Goal: Task Accomplishment & Management: Complete application form

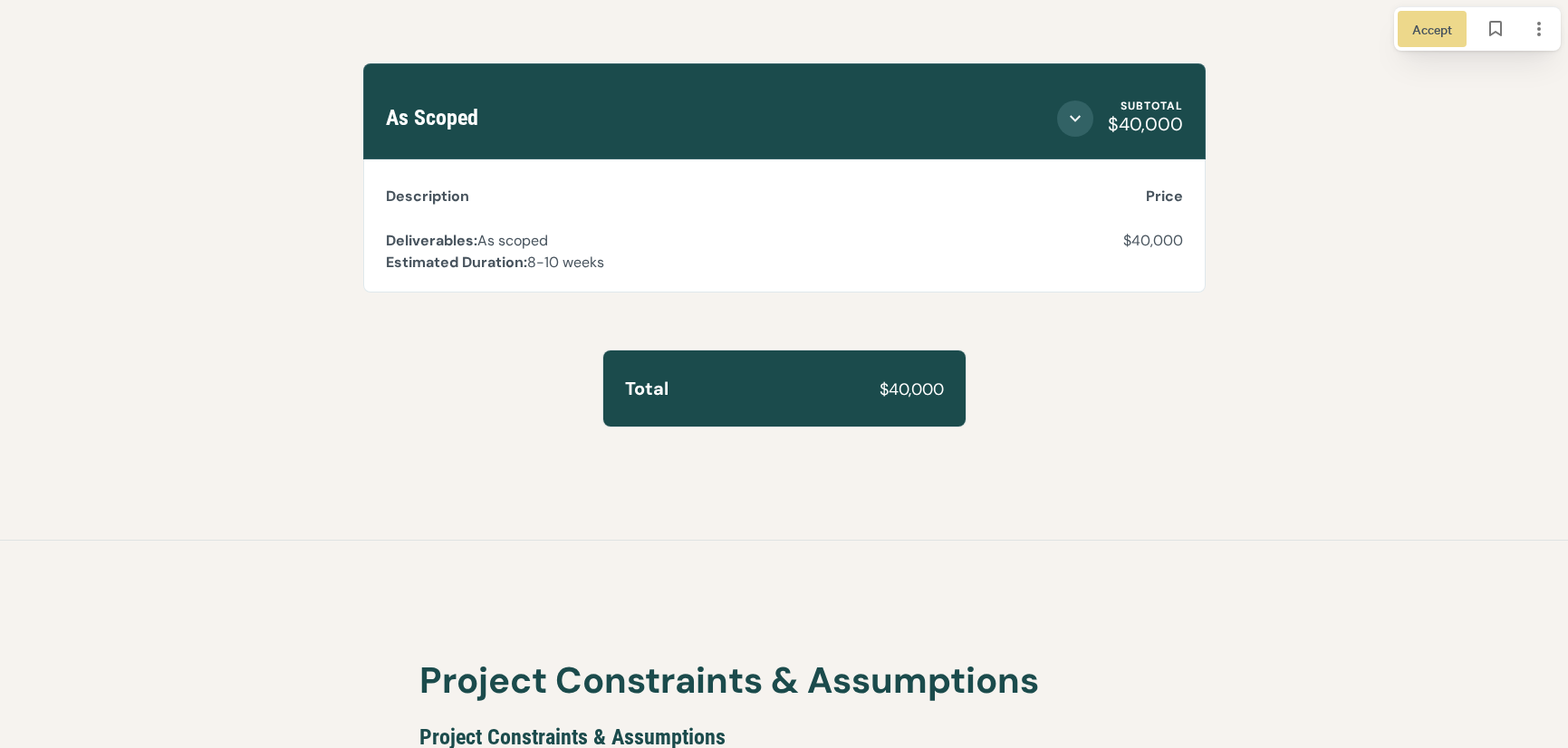
scroll to position [5861, 0]
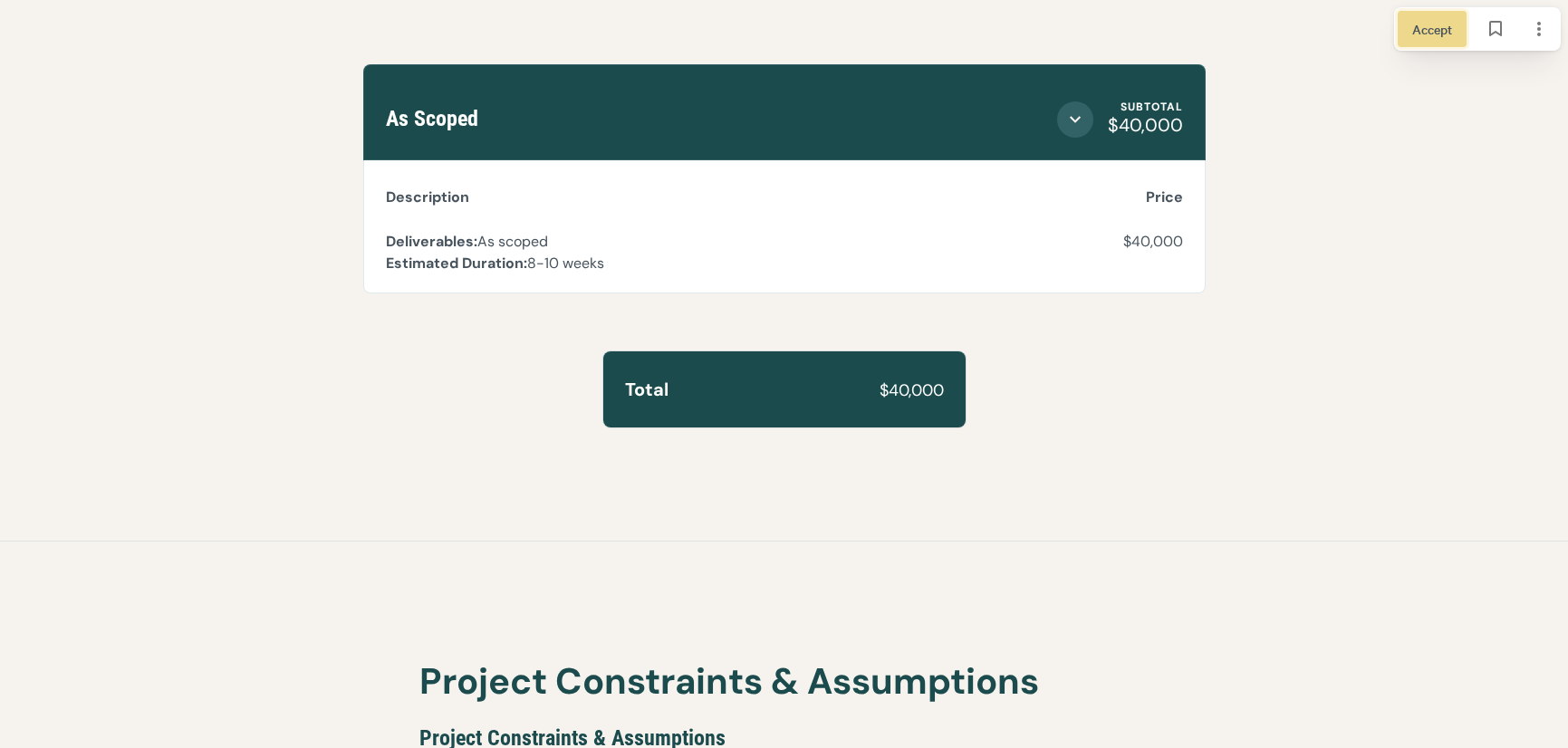
click at [1433, 36] on span "Accept" at bounding box center [1432, 29] width 39 height 20
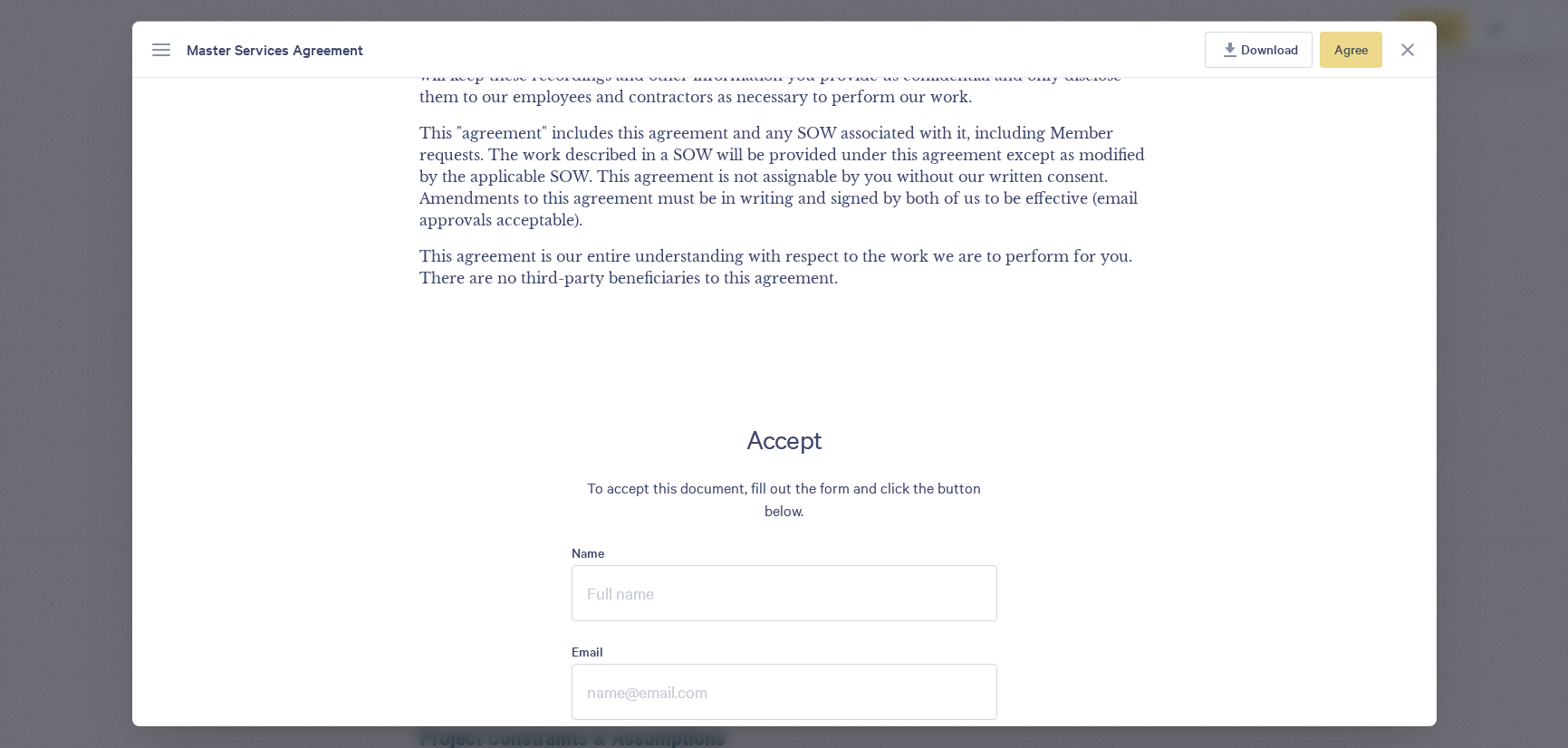
scroll to position [4208, 0]
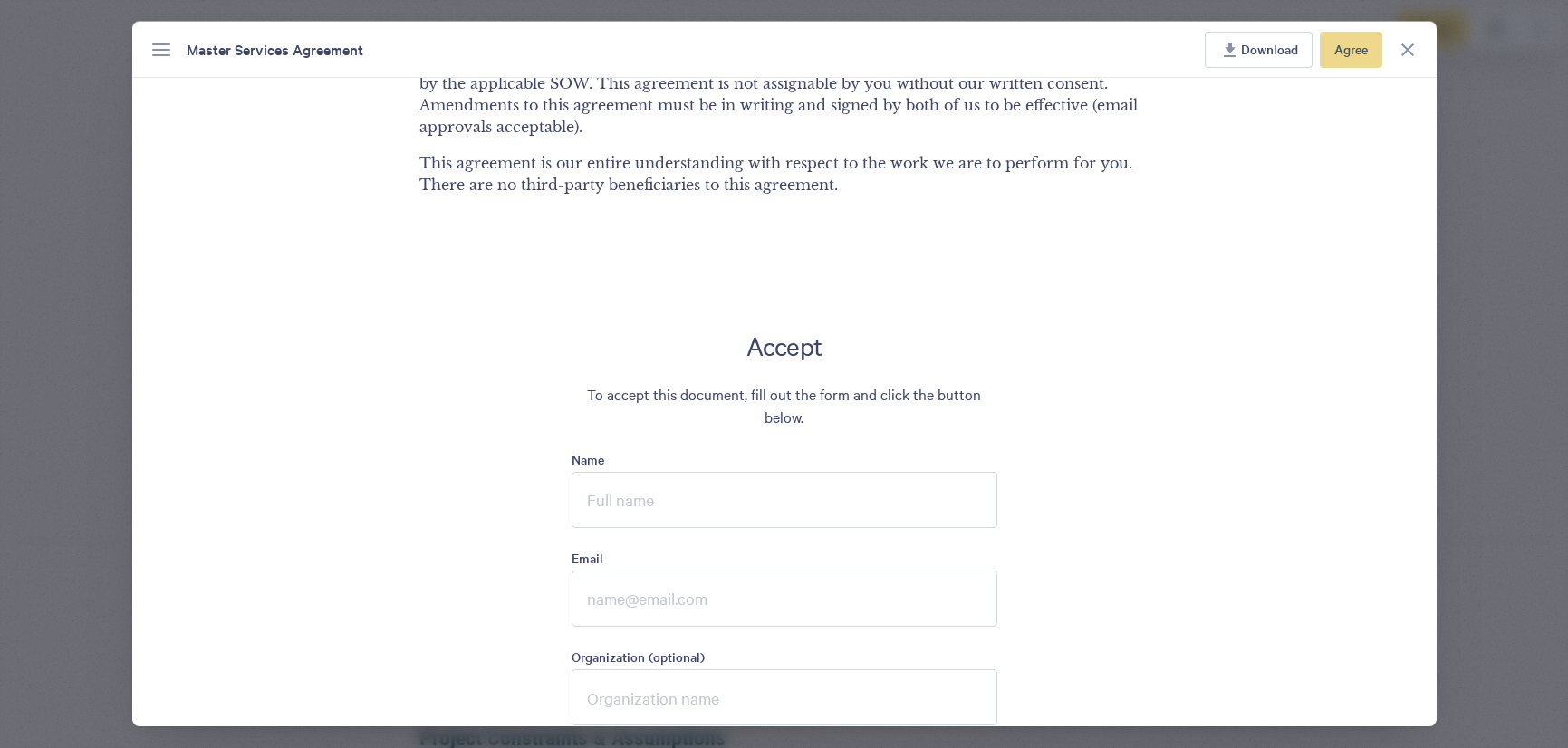
click at [1237, 62] on button "Download" at bounding box center [1259, 50] width 108 height 36
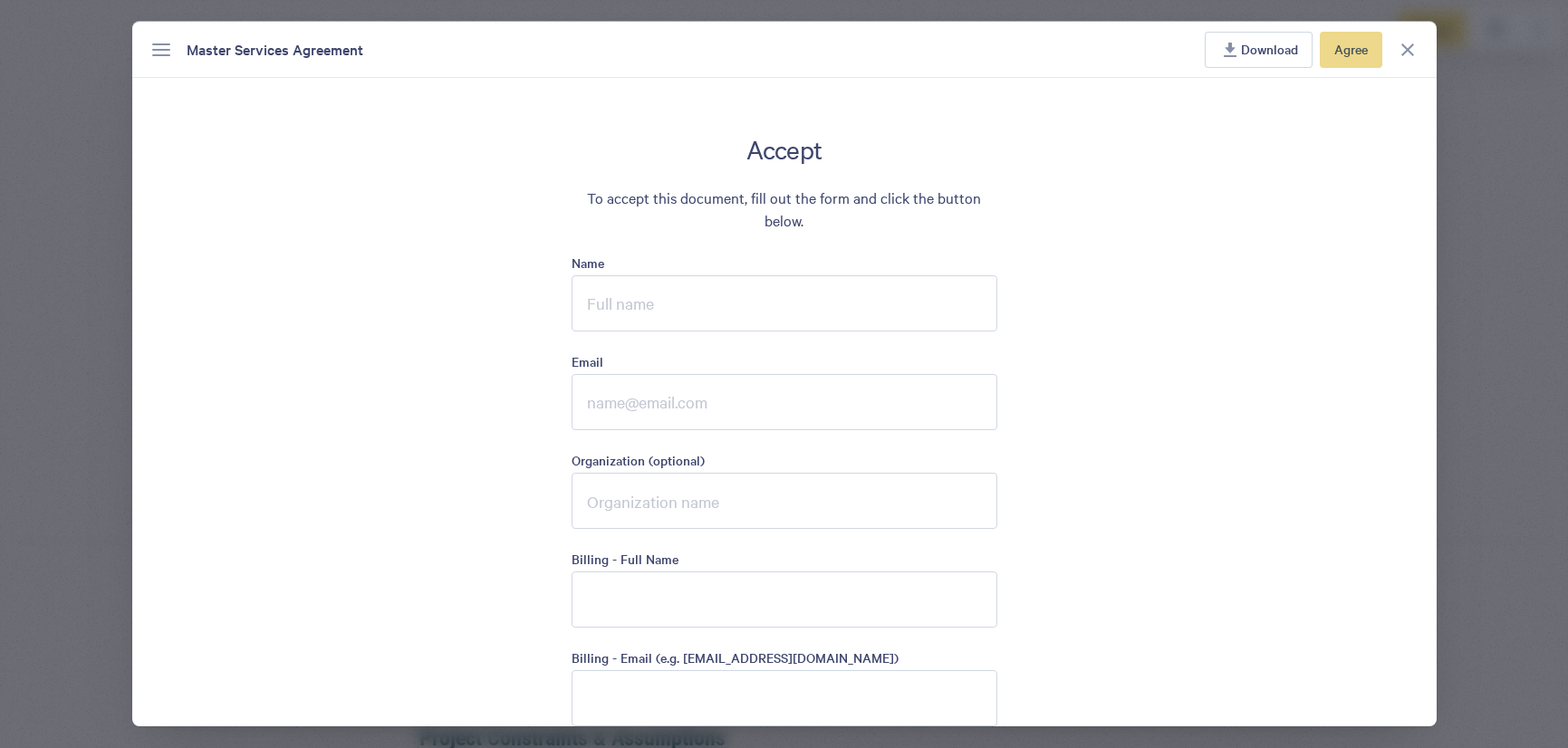
scroll to position [4403, 0]
click at [689, 290] on input "Name" at bounding box center [784, 304] width 426 height 56
type input "[PERSON_NAME]"
click at [650, 400] on input "Email" at bounding box center [784, 403] width 426 height 56
type input "[EMAIL_ADDRESS][DOMAIN_NAME]"
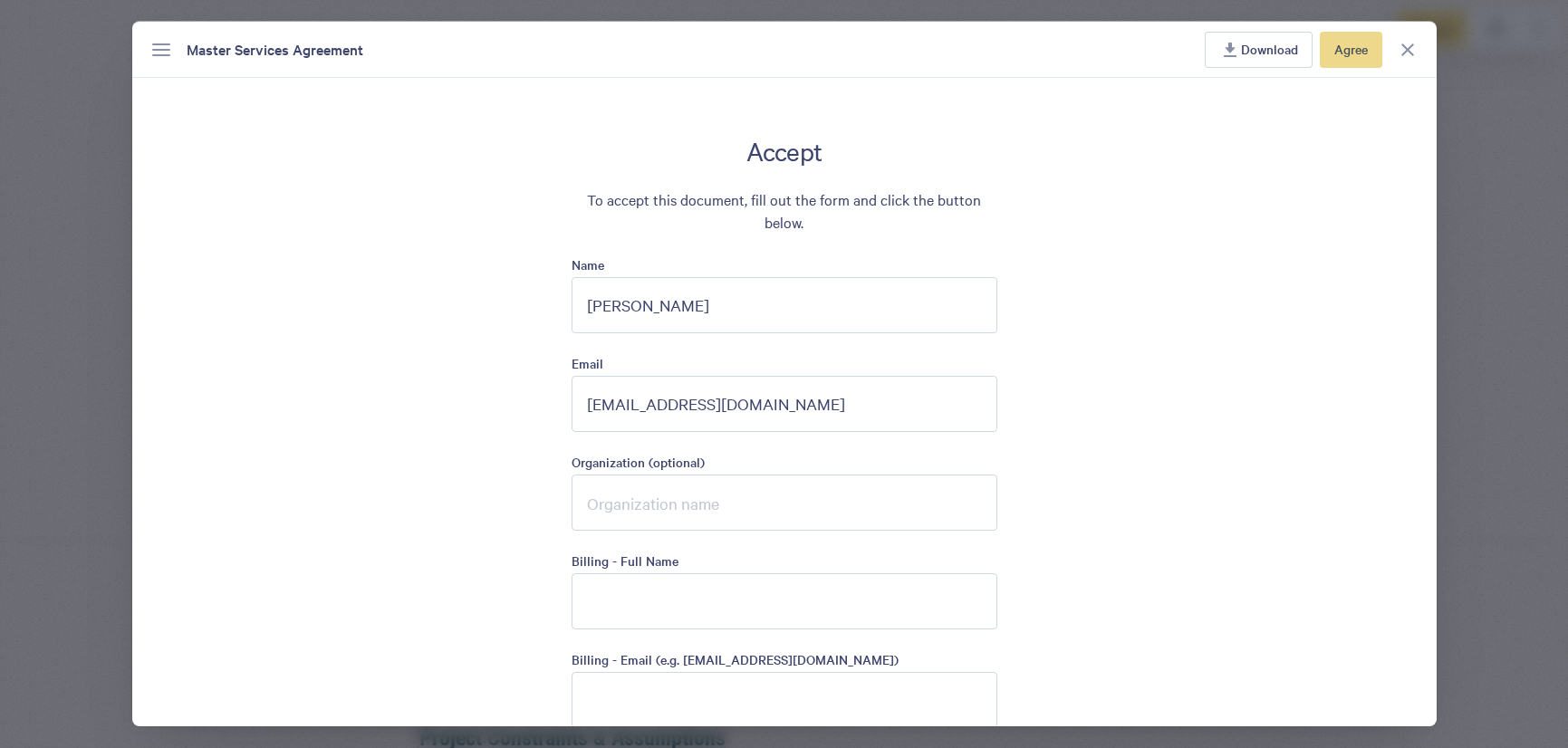
click at [669, 489] on input "Organization (optional)" at bounding box center [784, 502] width 426 height 56
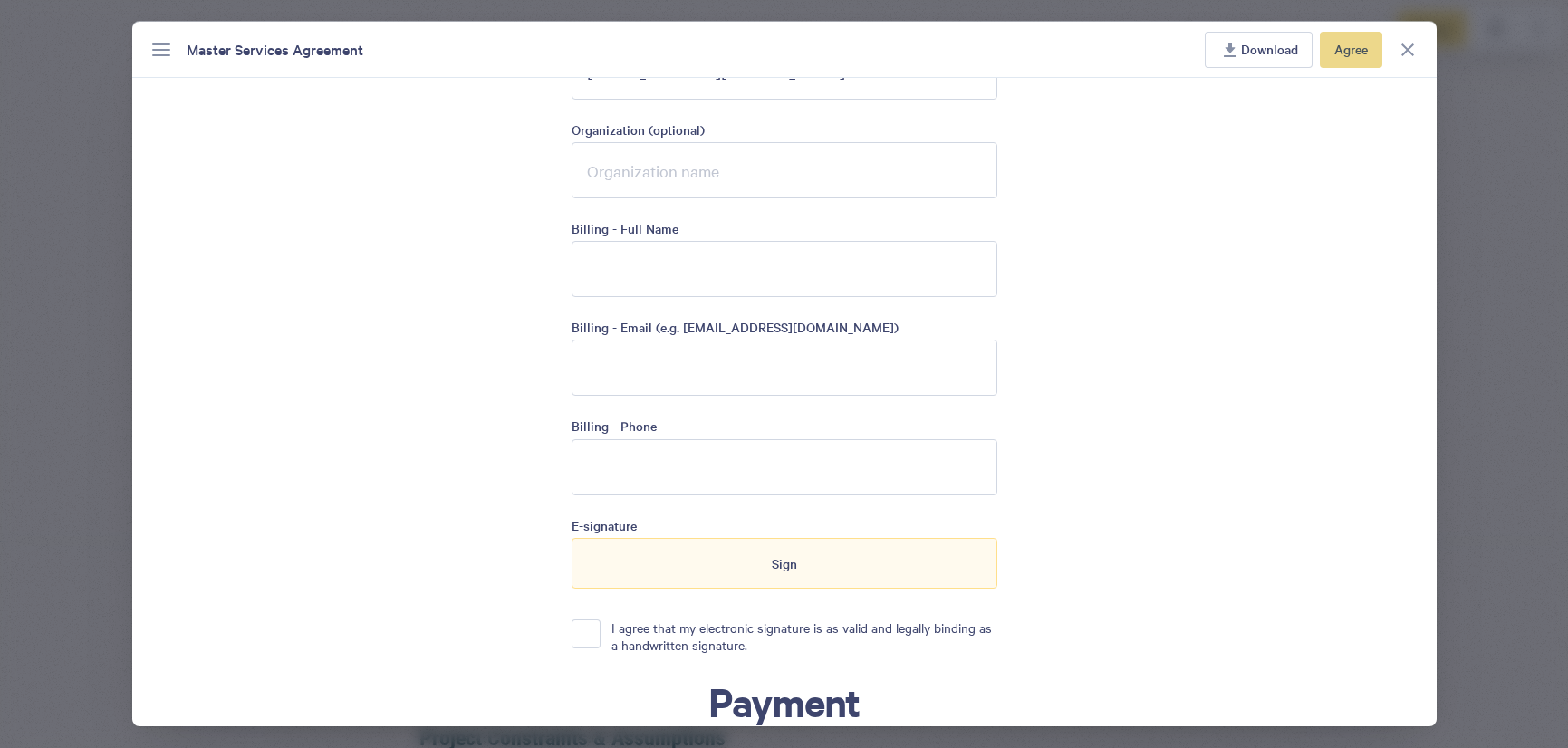
scroll to position [4753, 0]
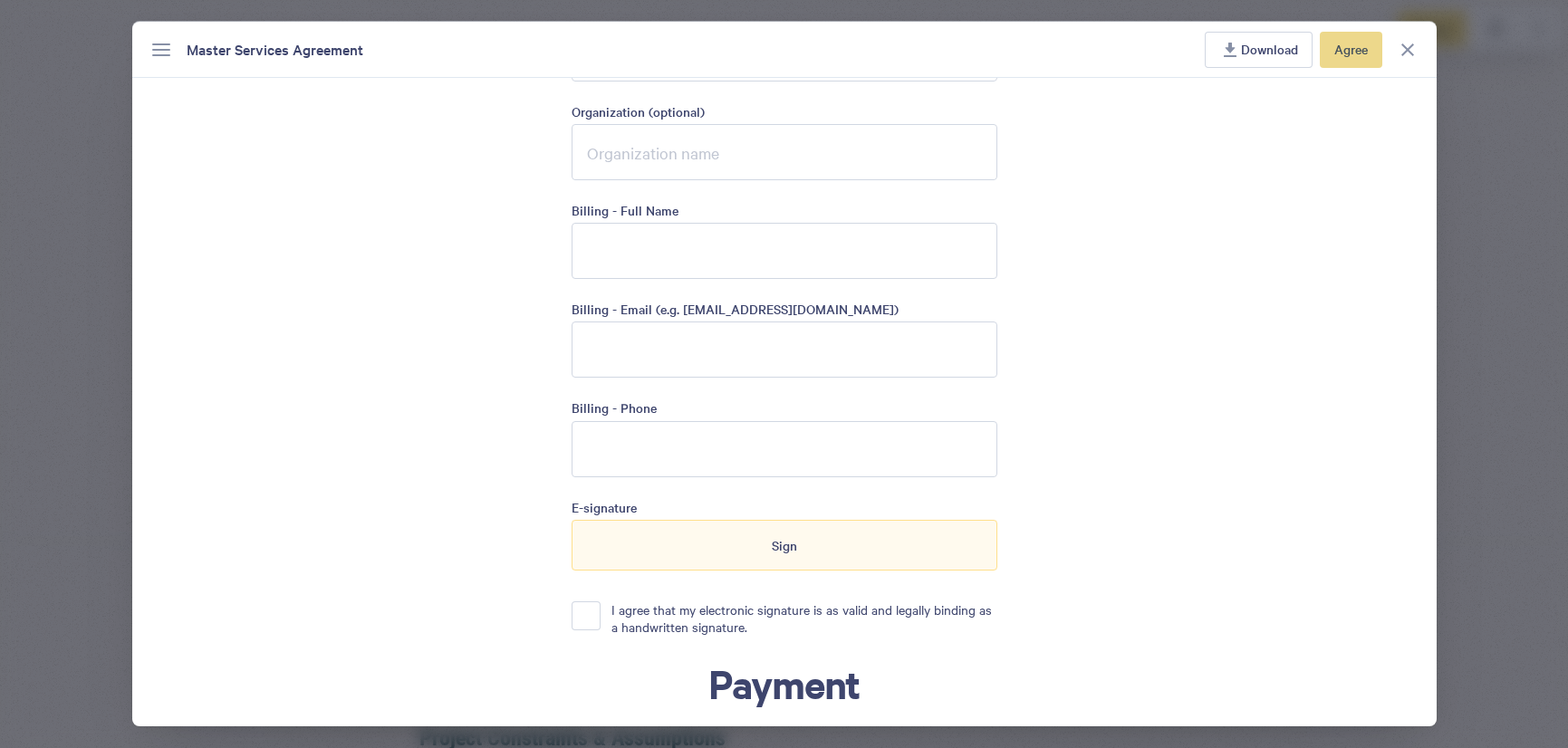
click at [654, 345] on input "Billing - Email (e.g. [EMAIL_ADDRESS][DOMAIN_NAME])" at bounding box center [784, 350] width 426 height 56
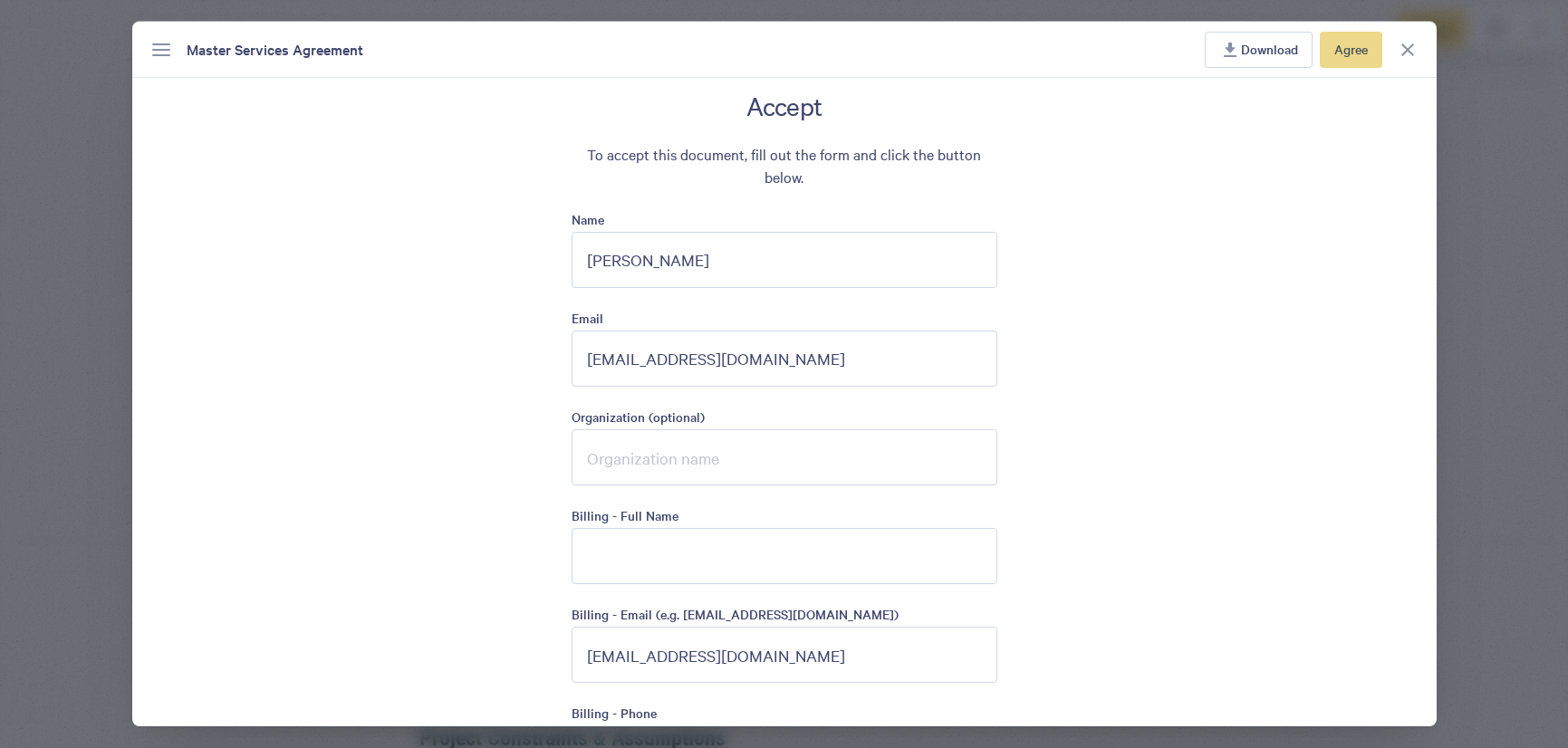
scroll to position [4450, 0]
type input "[EMAIL_ADDRESS][DOMAIN_NAME]"
click at [689, 447] on input "Organization (optional)" at bounding box center [784, 455] width 426 height 56
type input "U.S. Doctors' Clinical"
click at [727, 567] on input "Billing - Full Name" at bounding box center [784, 554] width 426 height 56
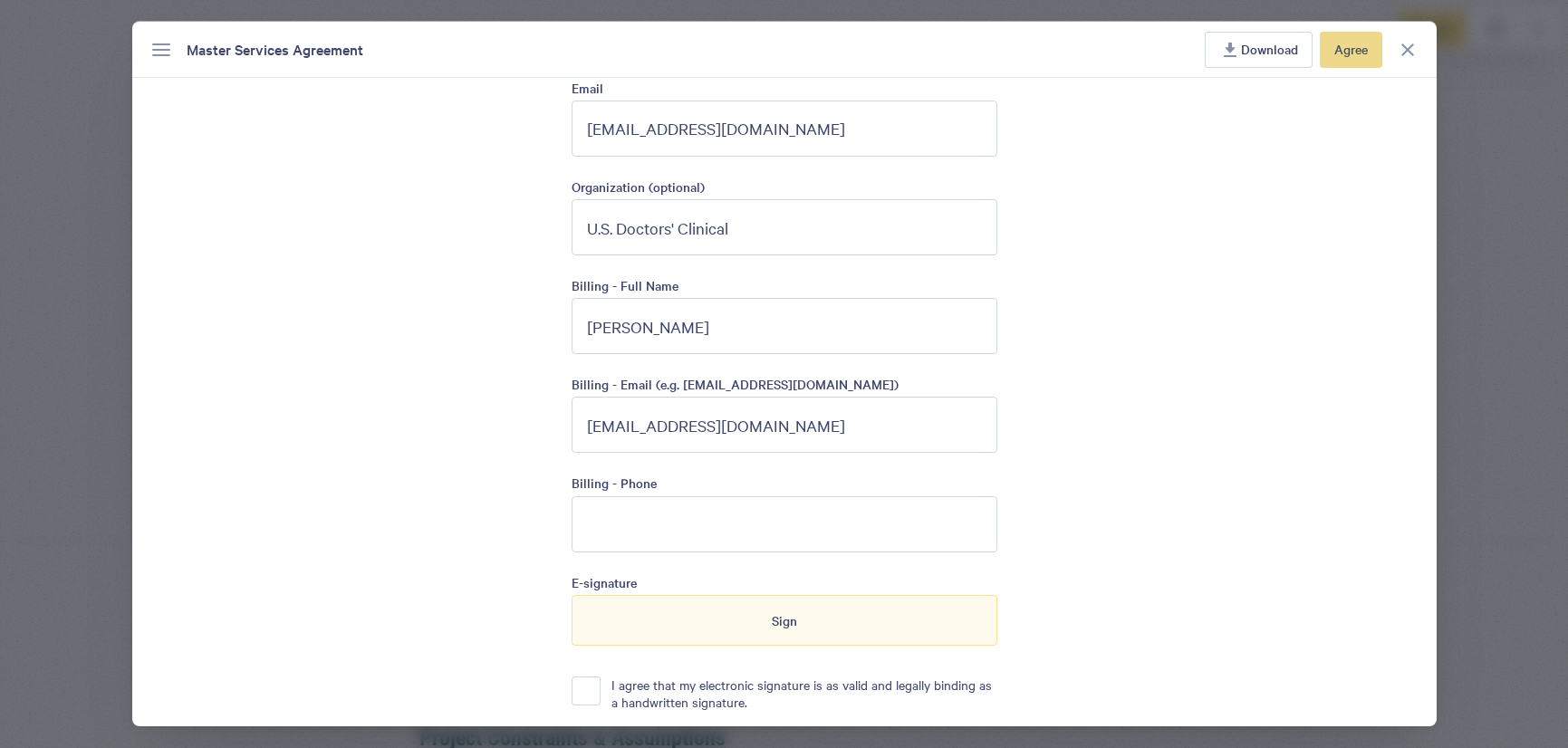
scroll to position [4714, 0]
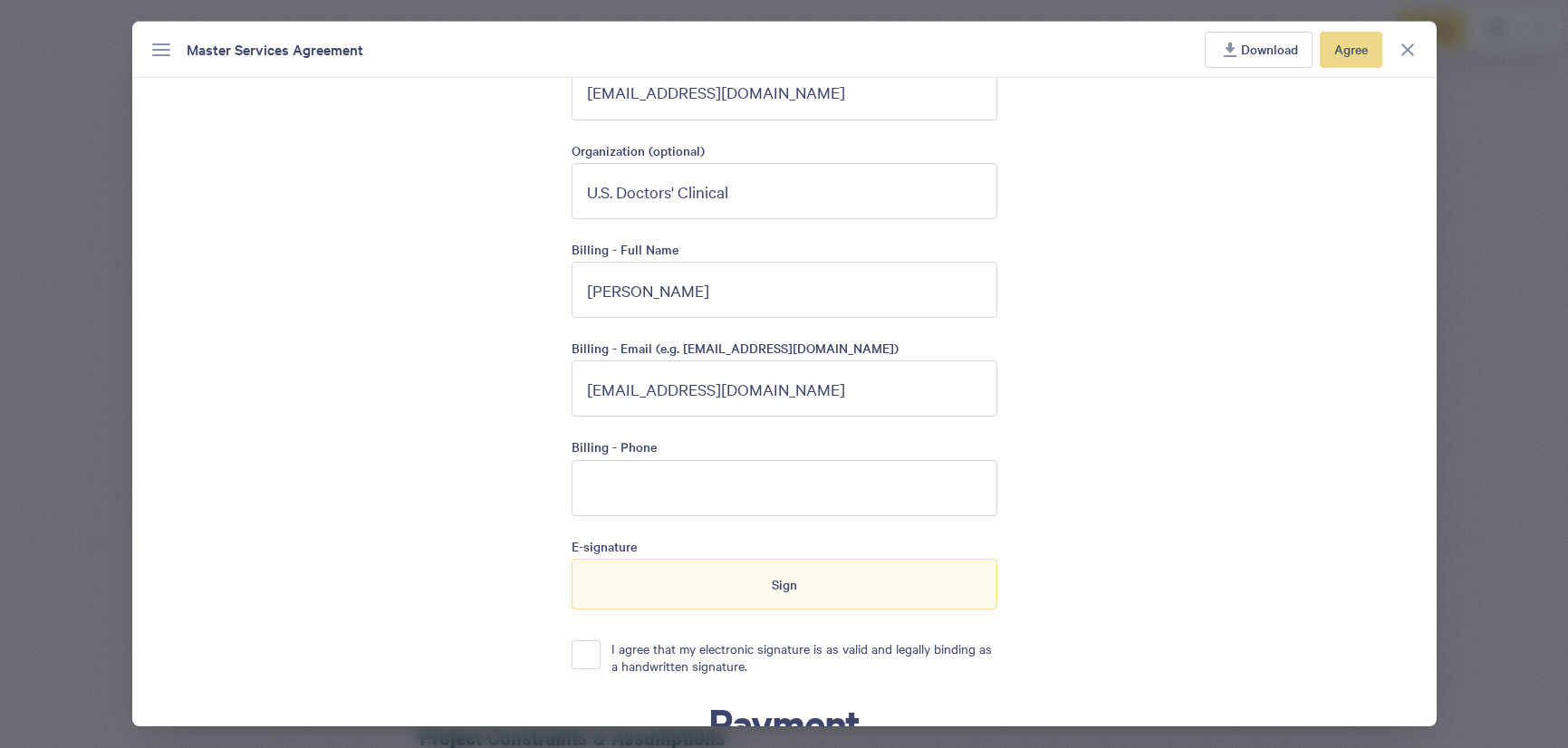
type input "[PERSON_NAME]"
click at [831, 499] on input "Billing - Phone" at bounding box center [784, 488] width 426 height 56
click at [576, 652] on button "I agree that my electronic signature is as valid and legally binding as a handw…" at bounding box center [586, 654] width 29 height 29
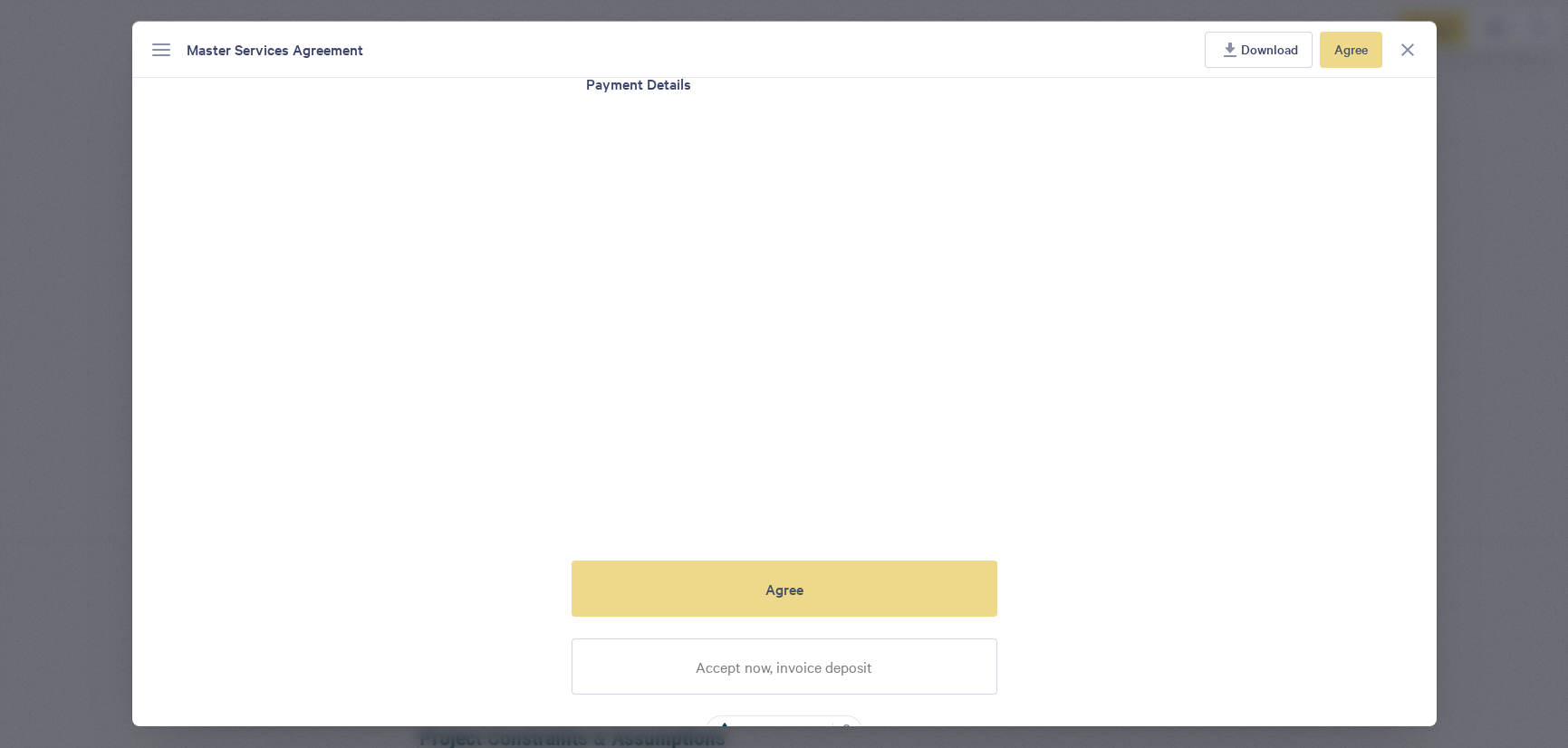
scroll to position [5529, 0]
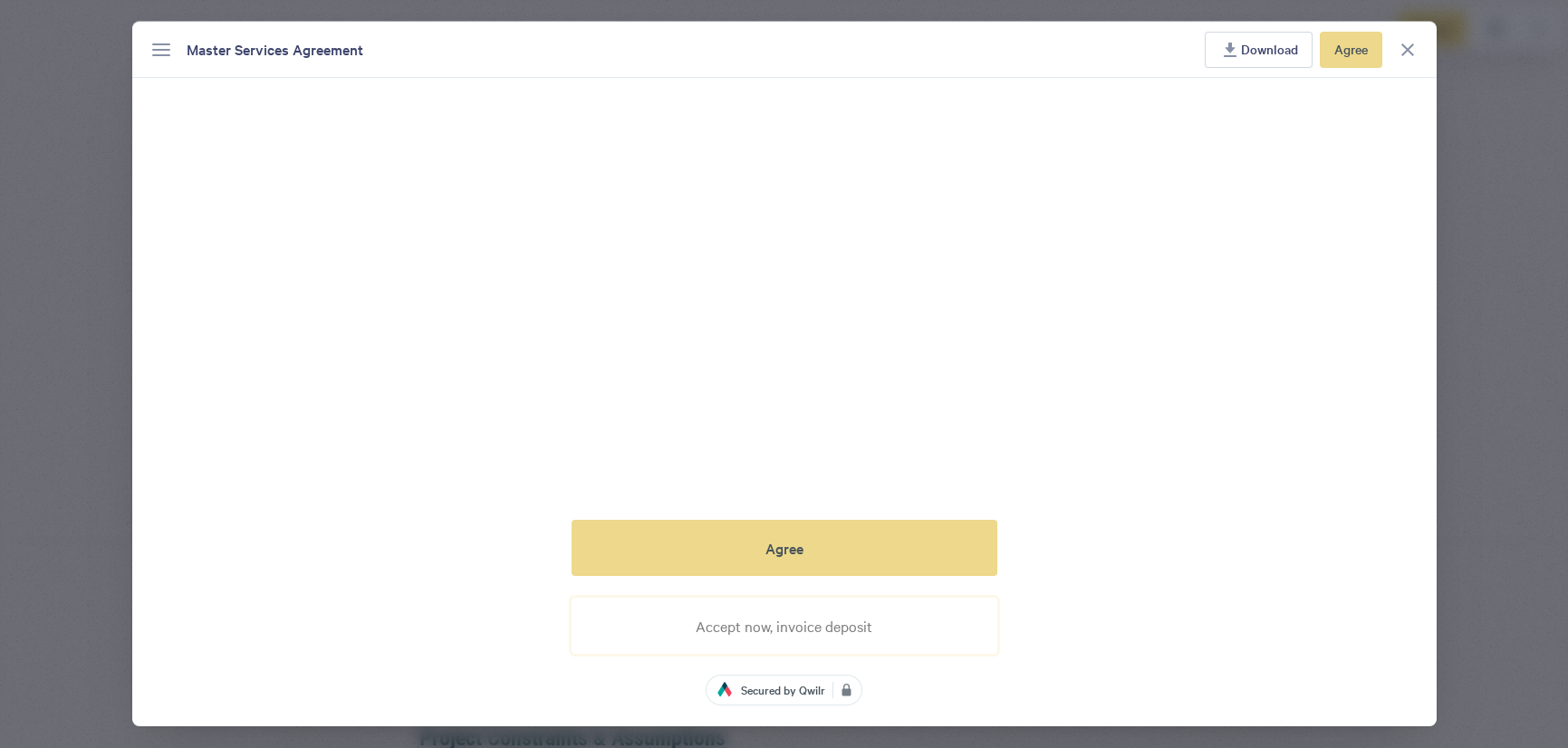
click at [827, 617] on span "Accept now, invoice deposit" at bounding box center [784, 625] width 177 height 16
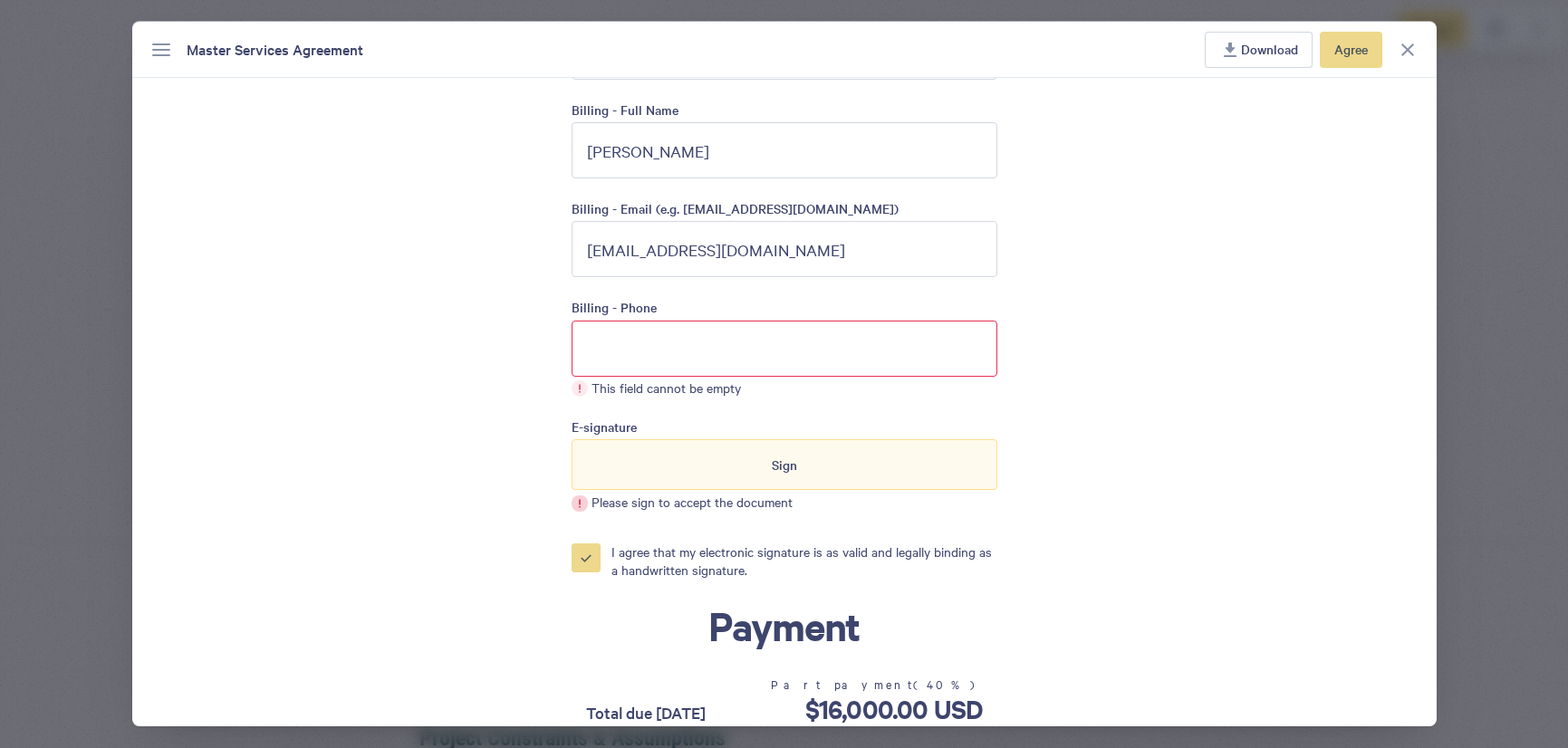
scroll to position [4847, 0]
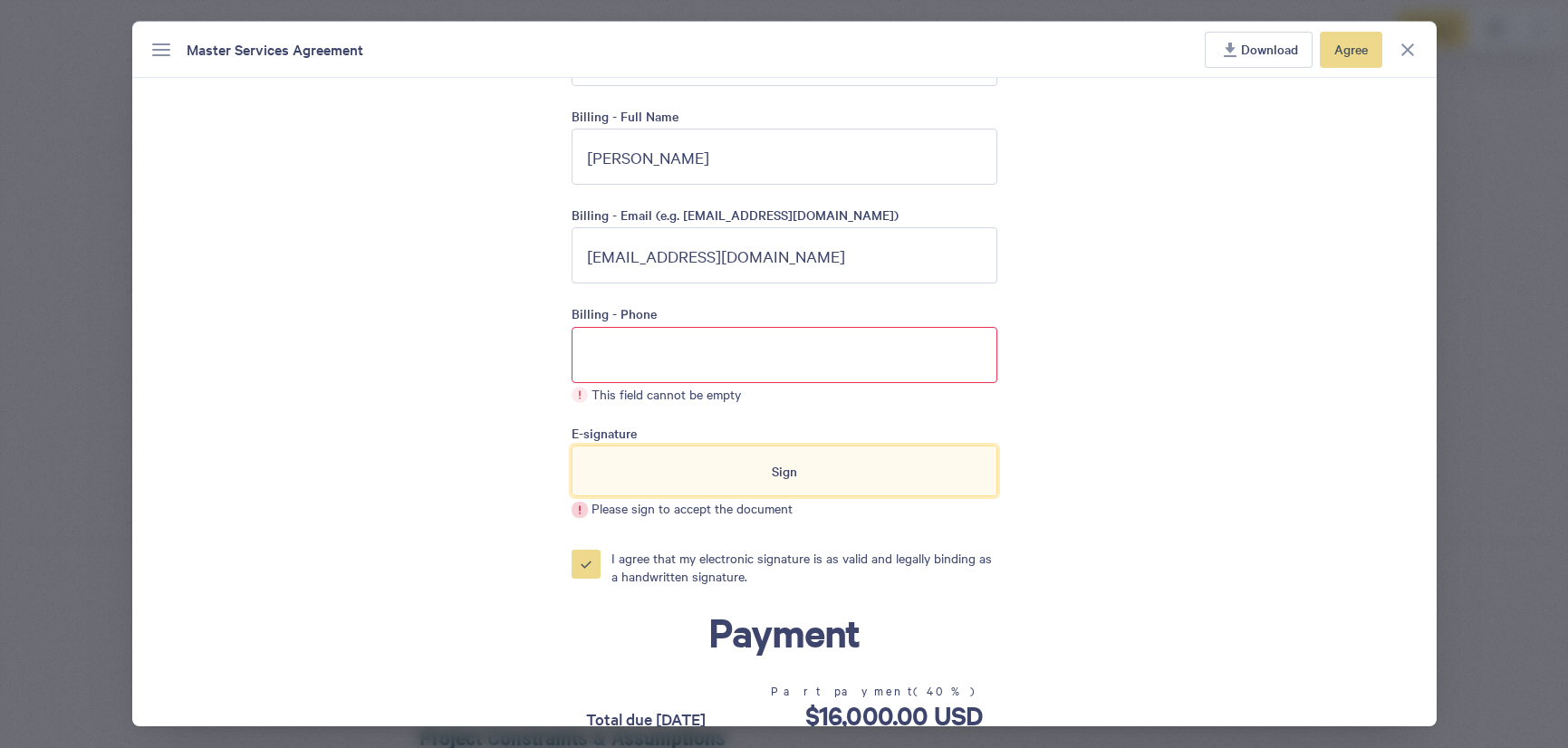
click at [797, 473] on div "Sign" at bounding box center [784, 471] width 426 height 51
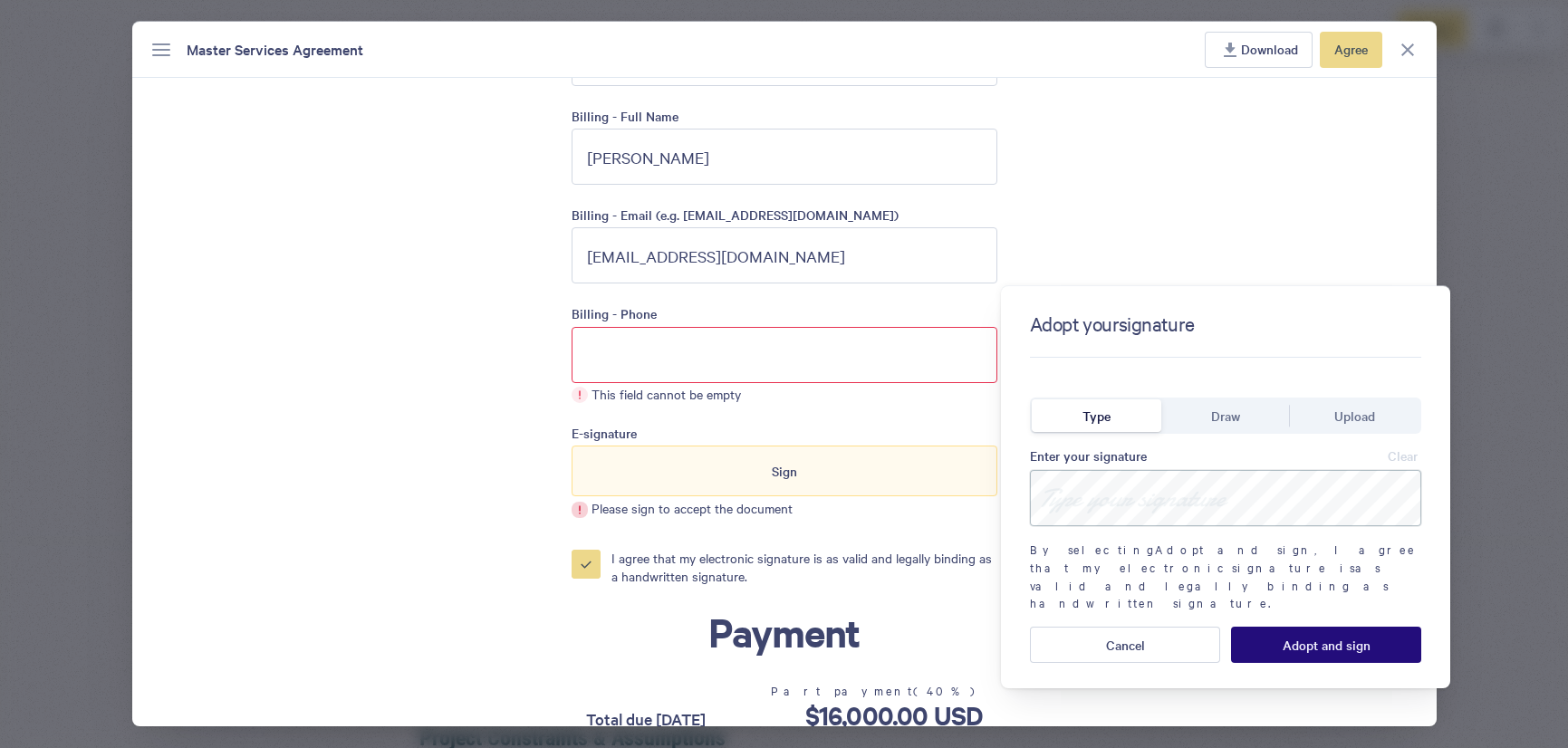
click at [1075, 505] on input at bounding box center [1225, 497] width 391 height 56
type input "[PERSON_NAME]"
click at [1337, 638] on span "Adopt and sign" at bounding box center [1326, 644] width 87 height 14
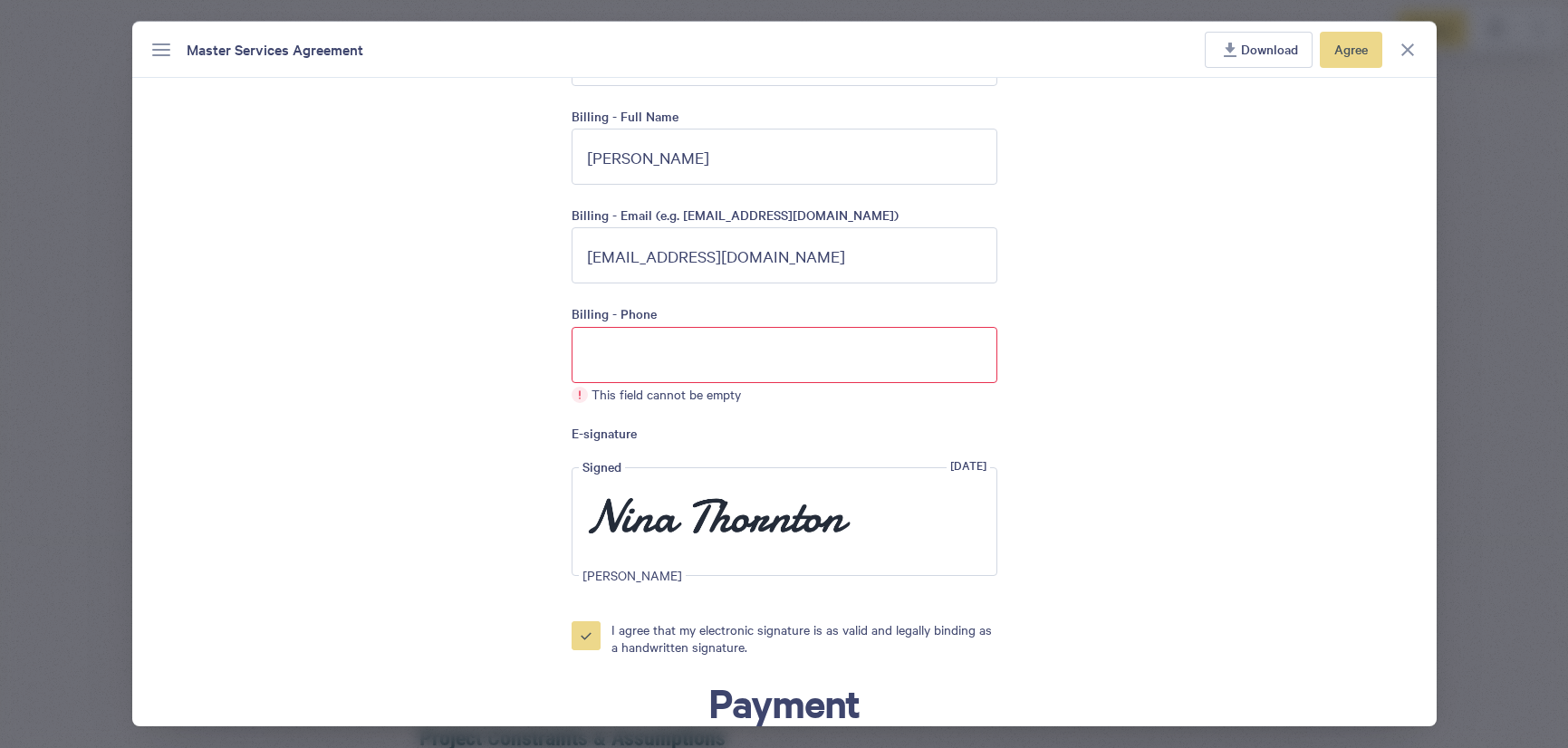
click at [735, 366] on input "Billing - Phone" at bounding box center [784, 354] width 426 height 56
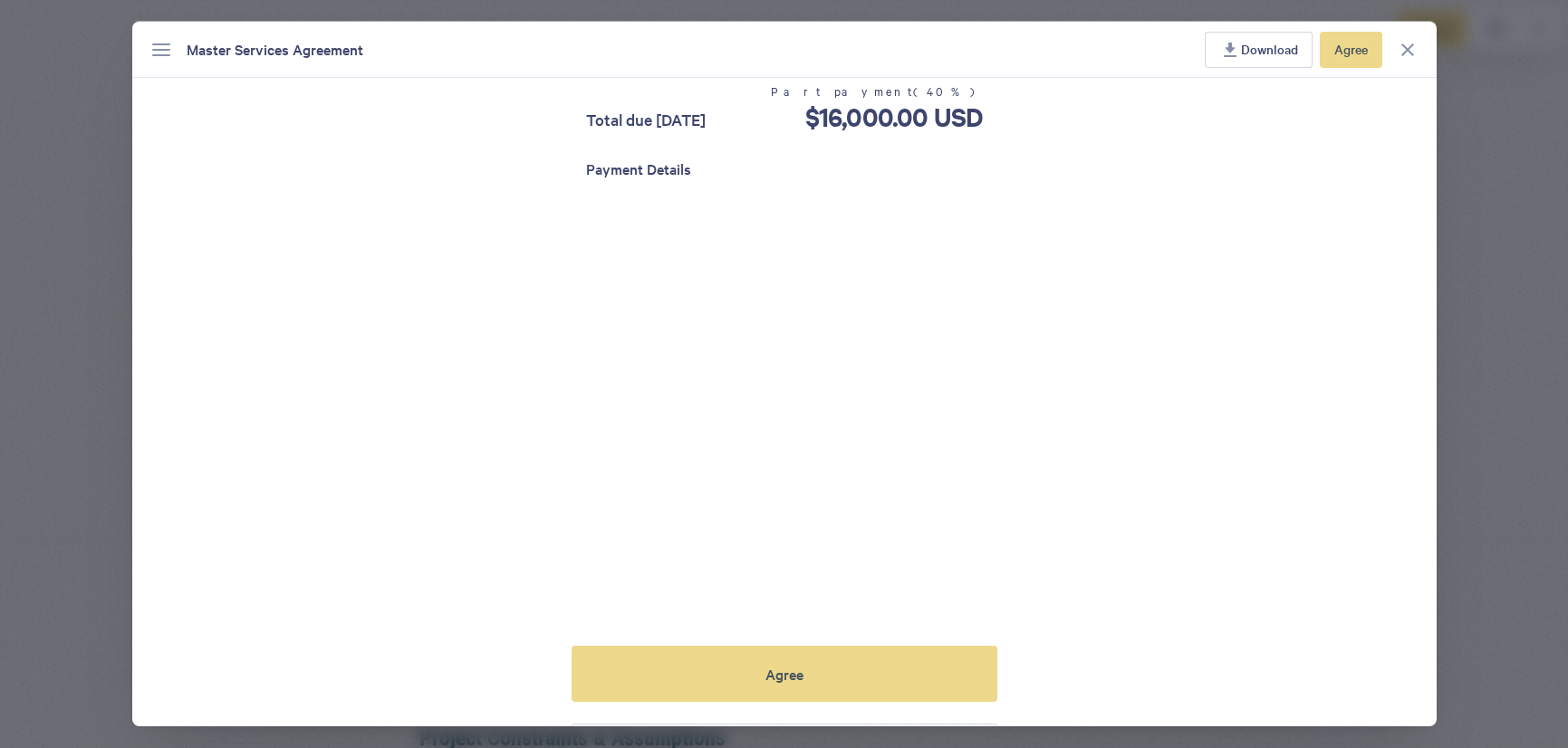
scroll to position [5515, 0]
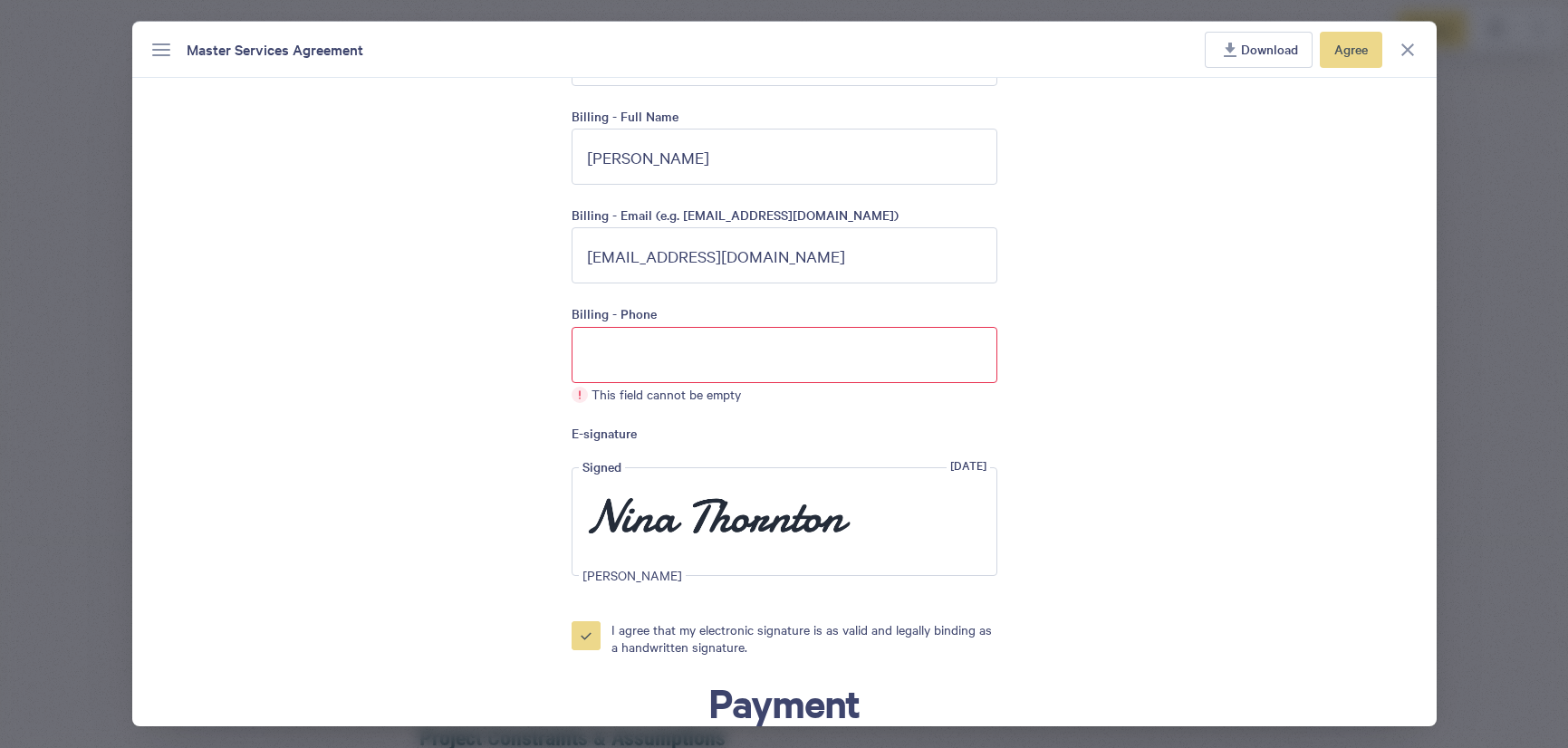
scroll to position [4772, 0]
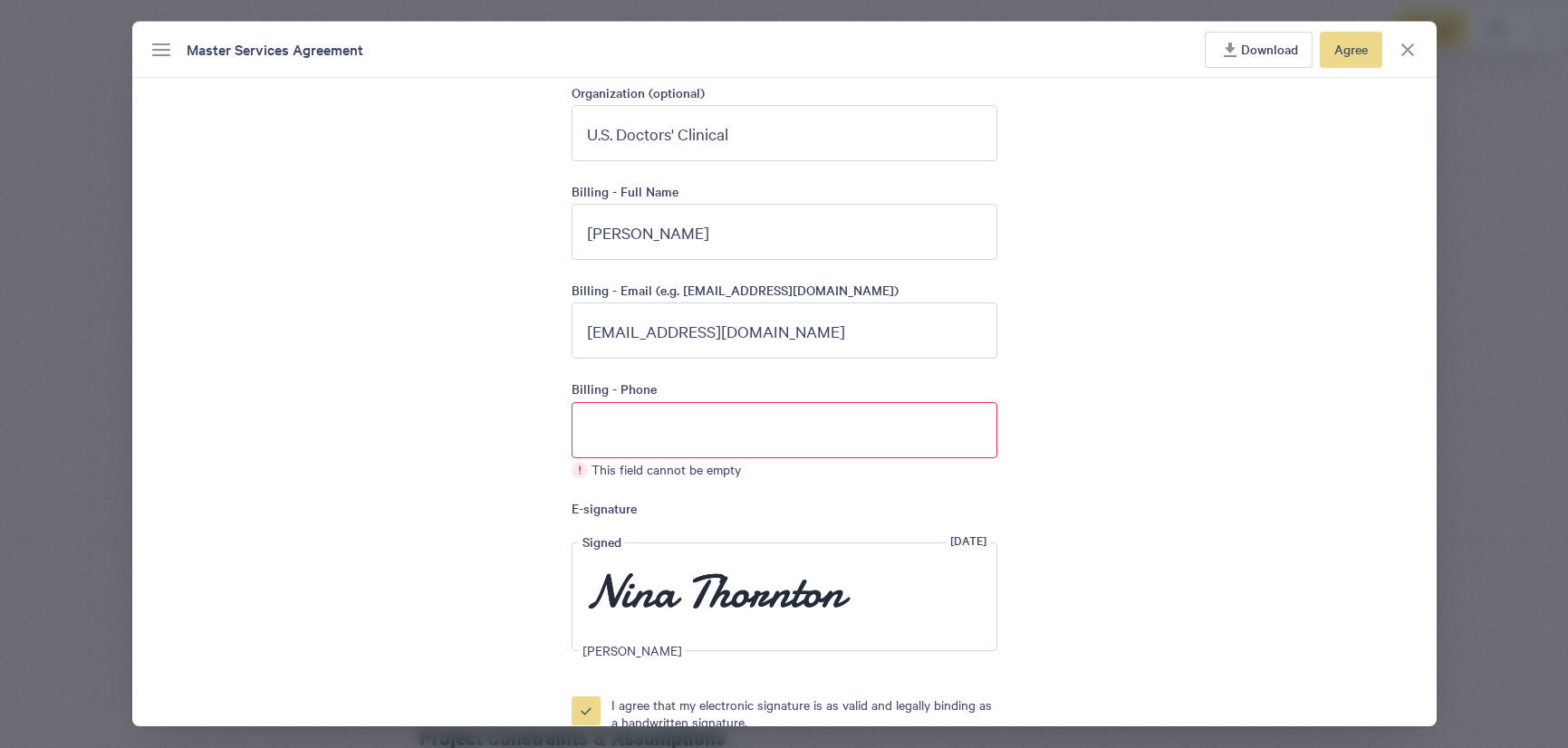
click at [590, 423] on input "Billing - Phone" at bounding box center [784, 430] width 426 height 56
paste input "[PHONE_NUMBER]"
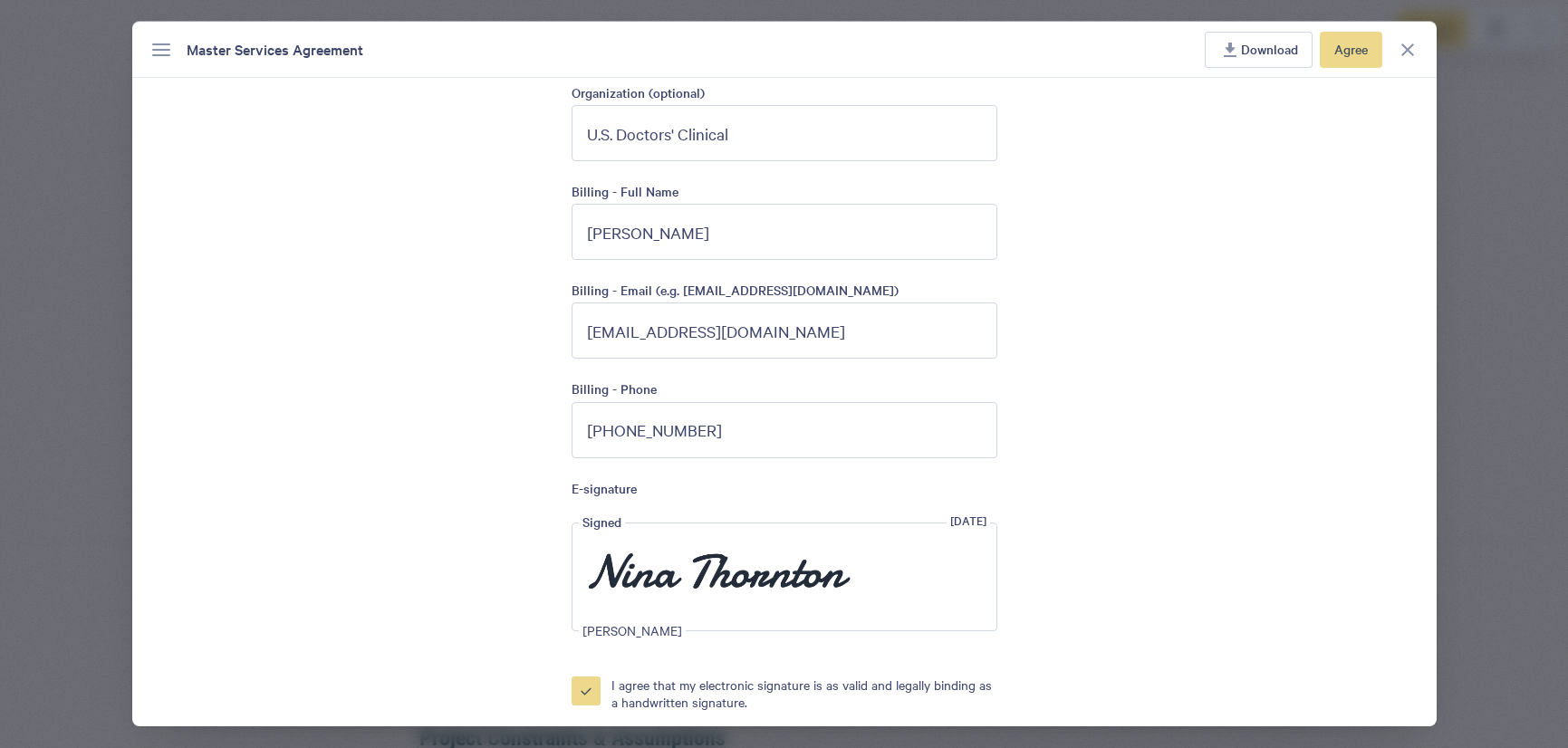
type input "[PHONE_NUMBER]"
click at [1131, 441] on div "Accept To accept this document, fill out the form and click the button below. N…" at bounding box center [784, 661] width 1304 height 1790
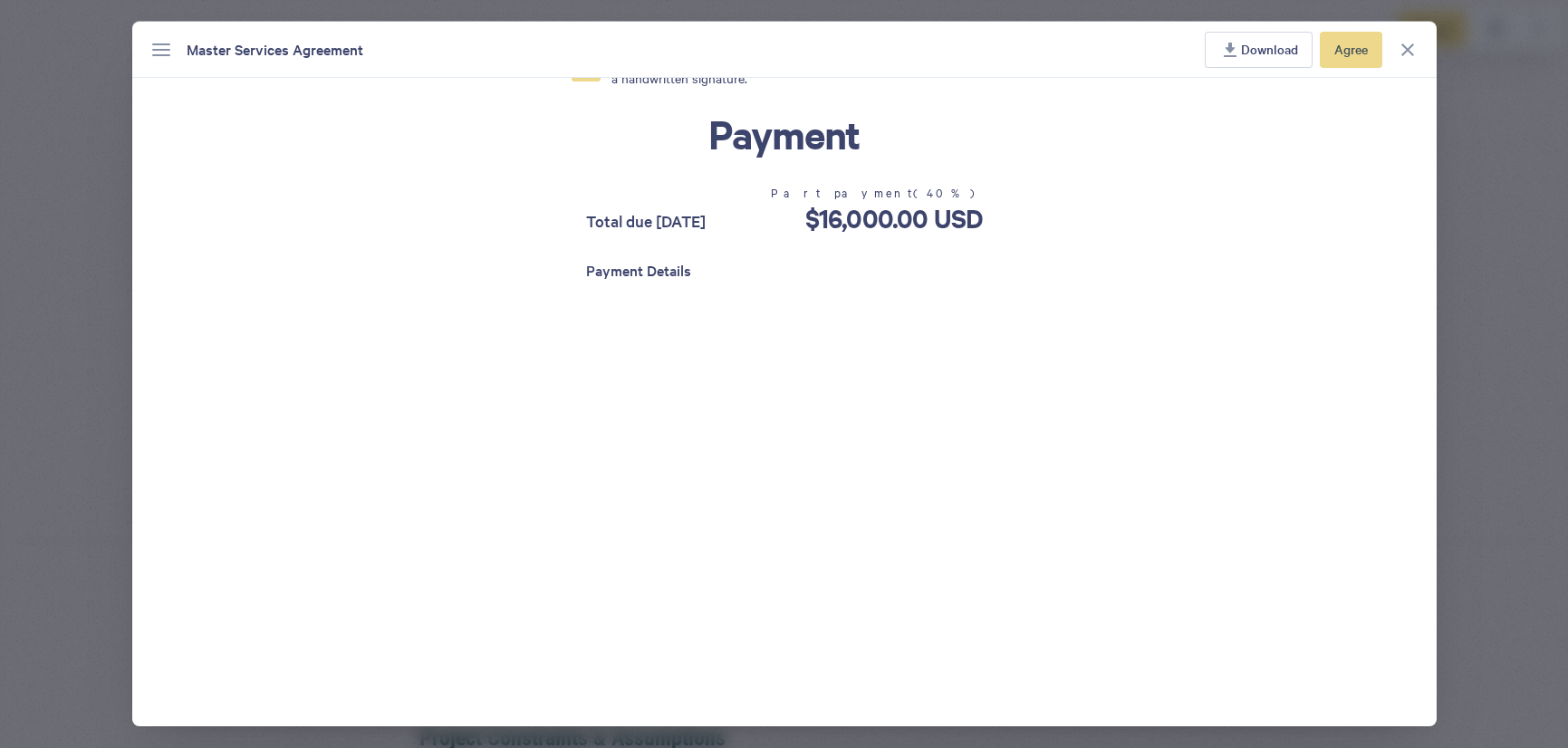
scroll to position [5623, 0]
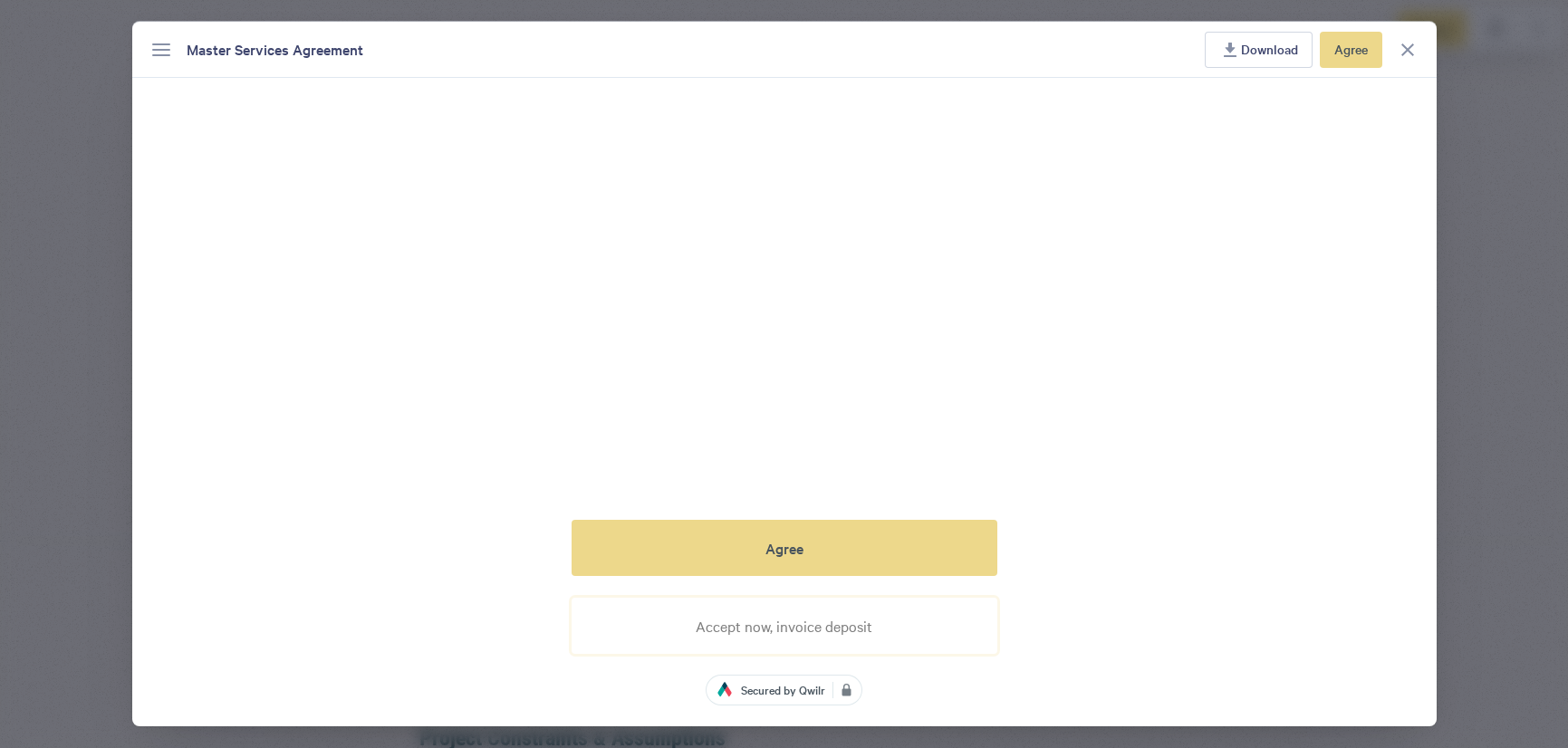
click at [791, 623] on span "Accept now, invoice deposit" at bounding box center [784, 625] width 177 height 16
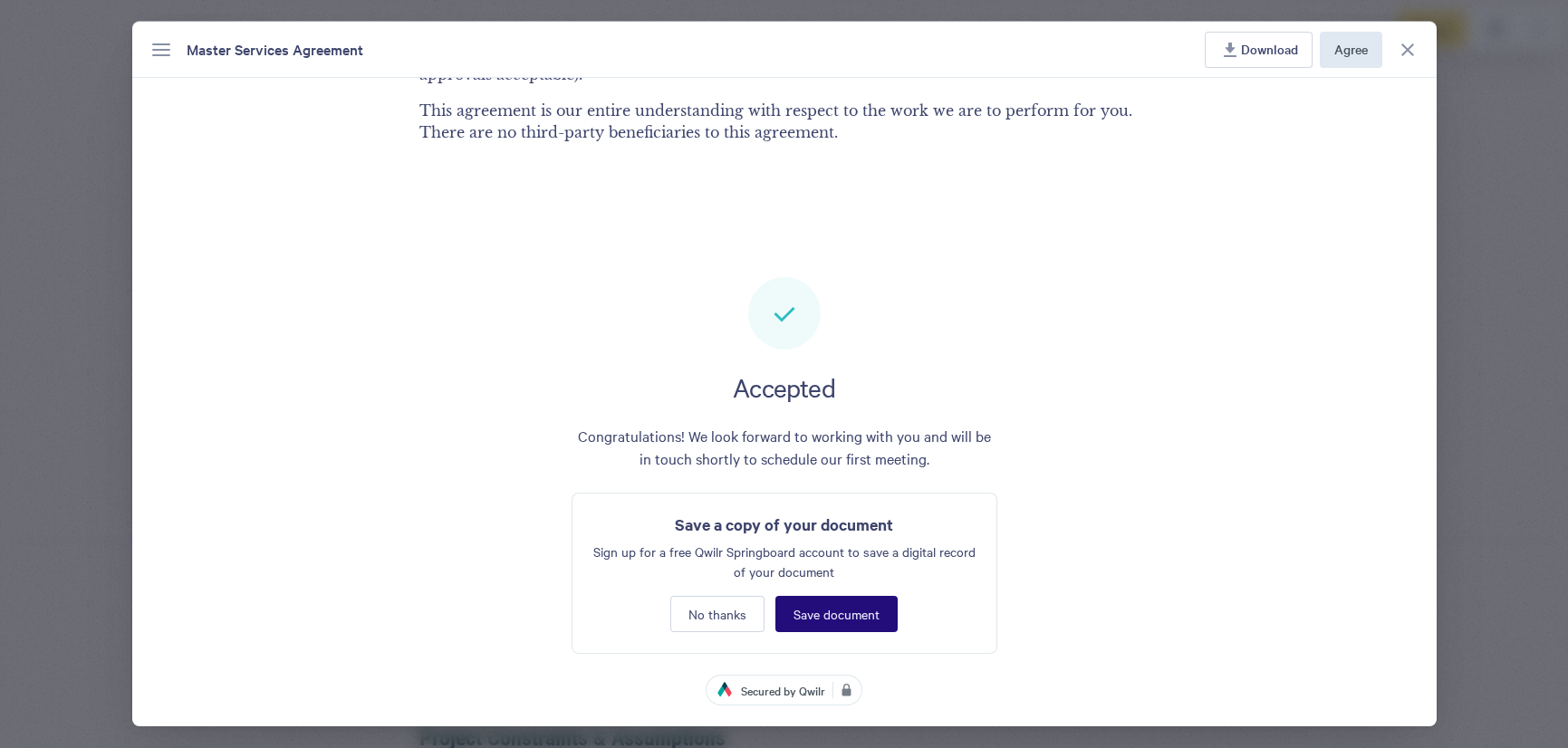
scroll to position [4260, 0]
click at [827, 612] on span "Save document" at bounding box center [837, 614] width 86 height 14
